Goal: Find specific page/section: Find specific page/section

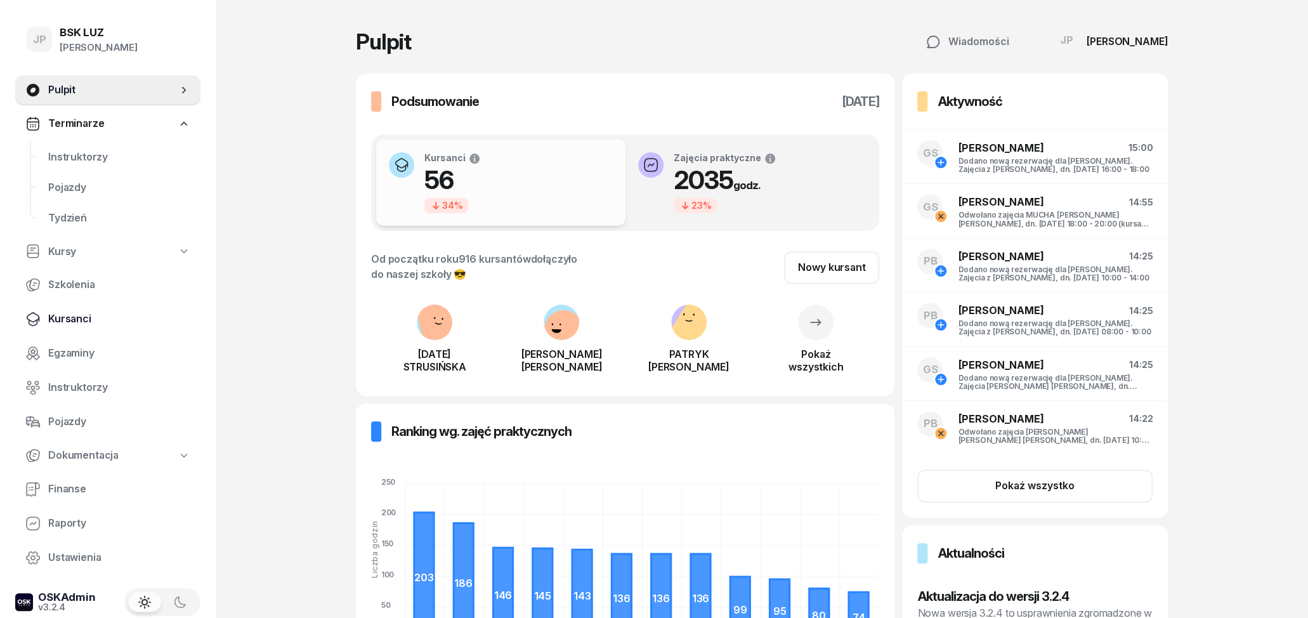
click at [101, 318] on span "Kursanci" at bounding box center [119, 319] width 142 height 16
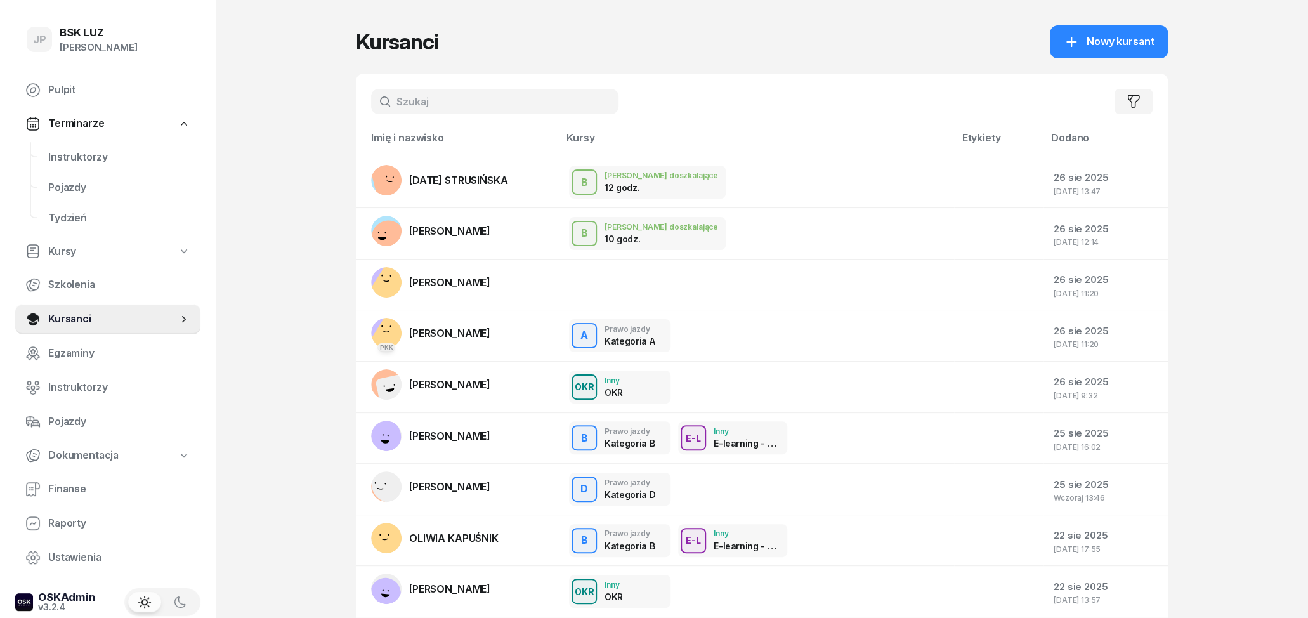
click at [425, 108] on input "text" at bounding box center [494, 101] width 247 height 25
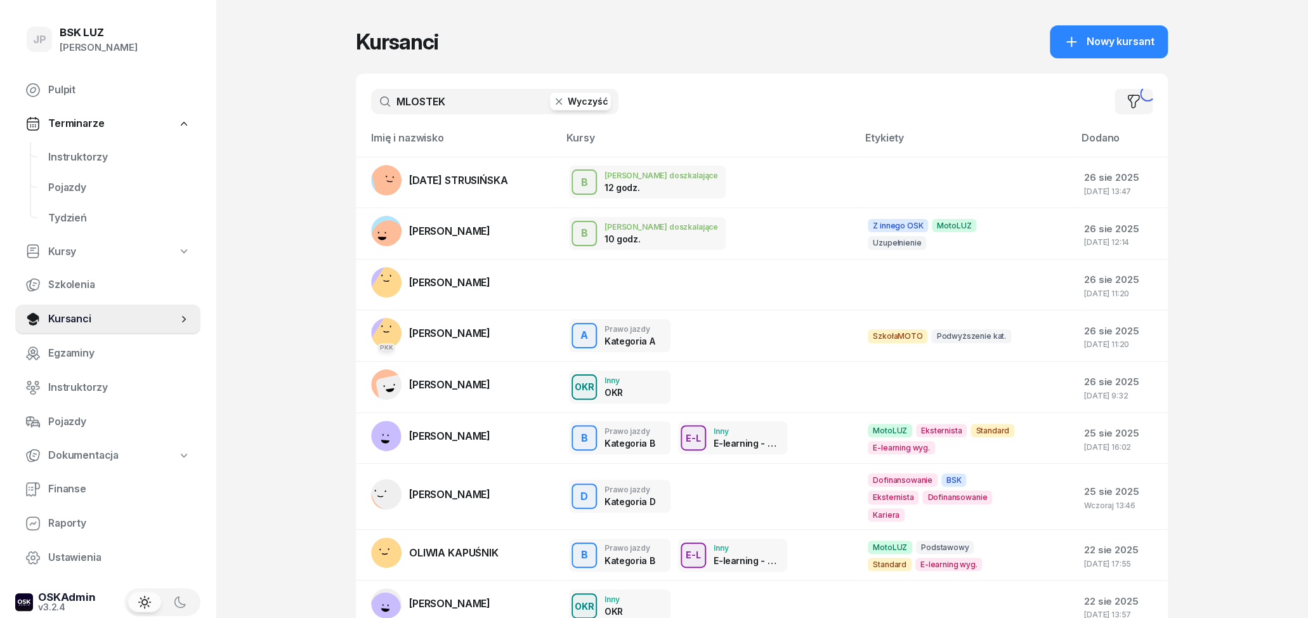
type input "MLOSTEK"
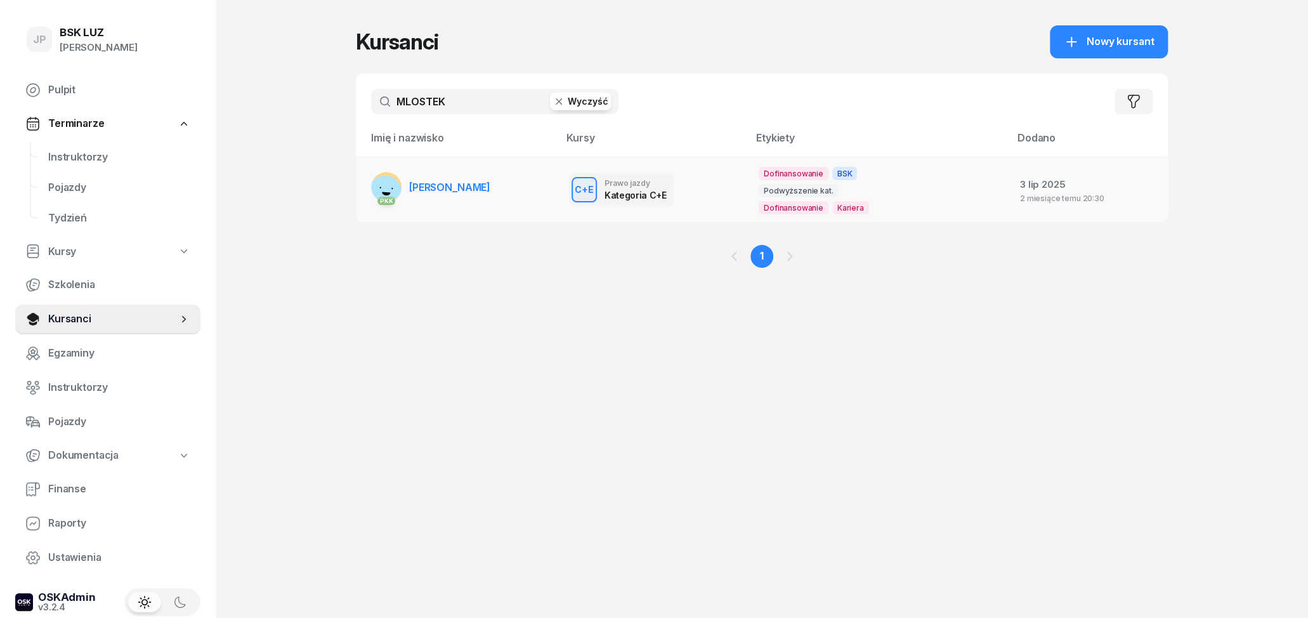
click at [453, 191] on span "[PERSON_NAME]" at bounding box center [449, 187] width 81 height 13
